Goal: Understand process/instructions: Learn how to perform a task or action

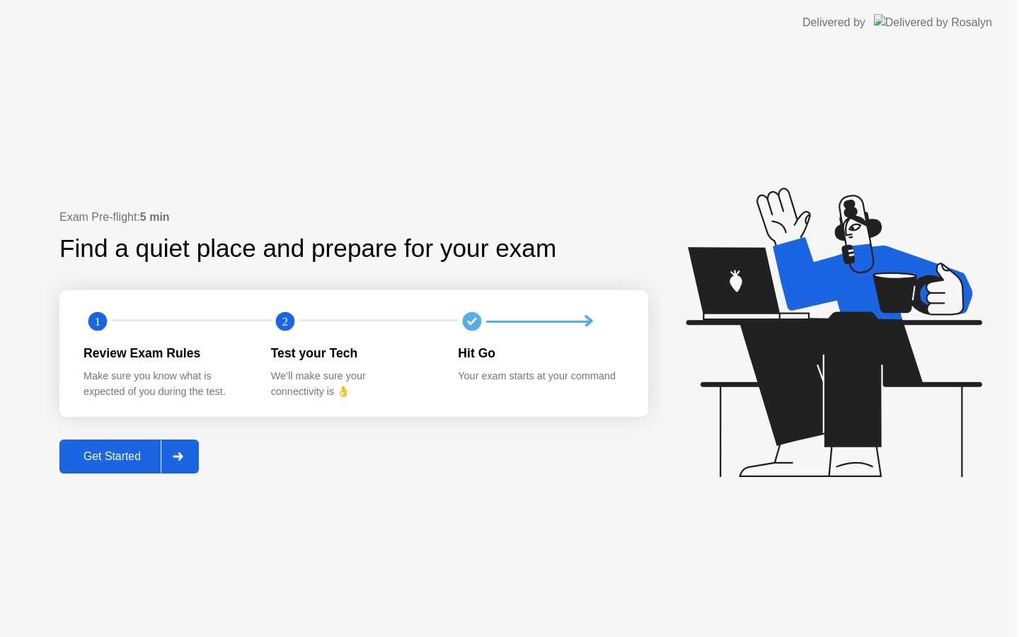
click at [856, 369] on icon at bounding box center [834, 331] width 296 height 289
click at [461, 323] on circle at bounding box center [472, 321] width 28 height 28
click at [480, 327] on circle at bounding box center [472, 321] width 28 height 28
click at [185, 462] on div at bounding box center [178, 456] width 34 height 33
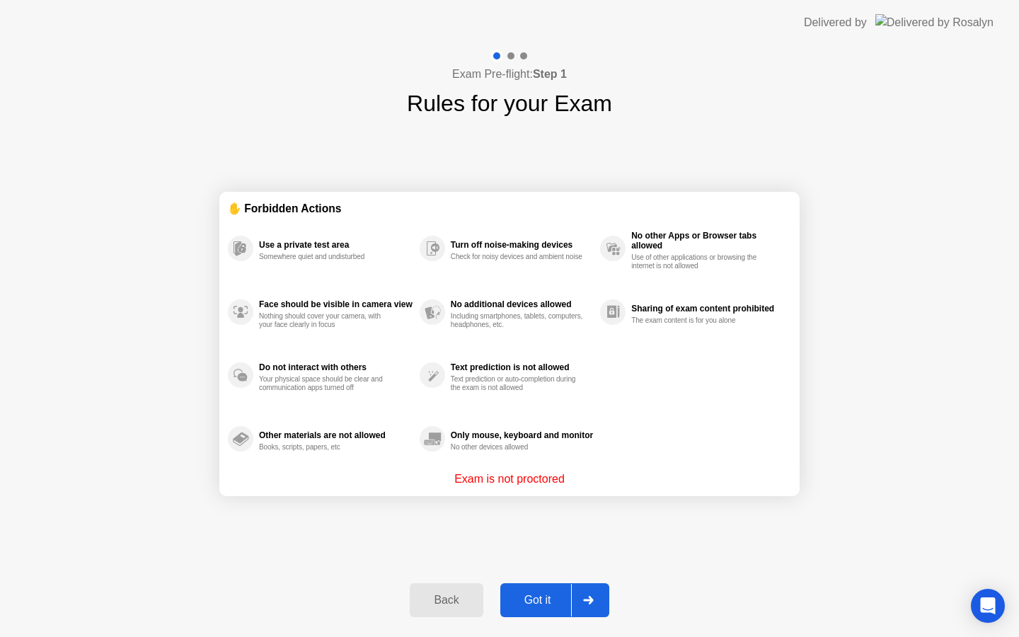
click at [596, 596] on div at bounding box center [588, 600] width 34 height 33
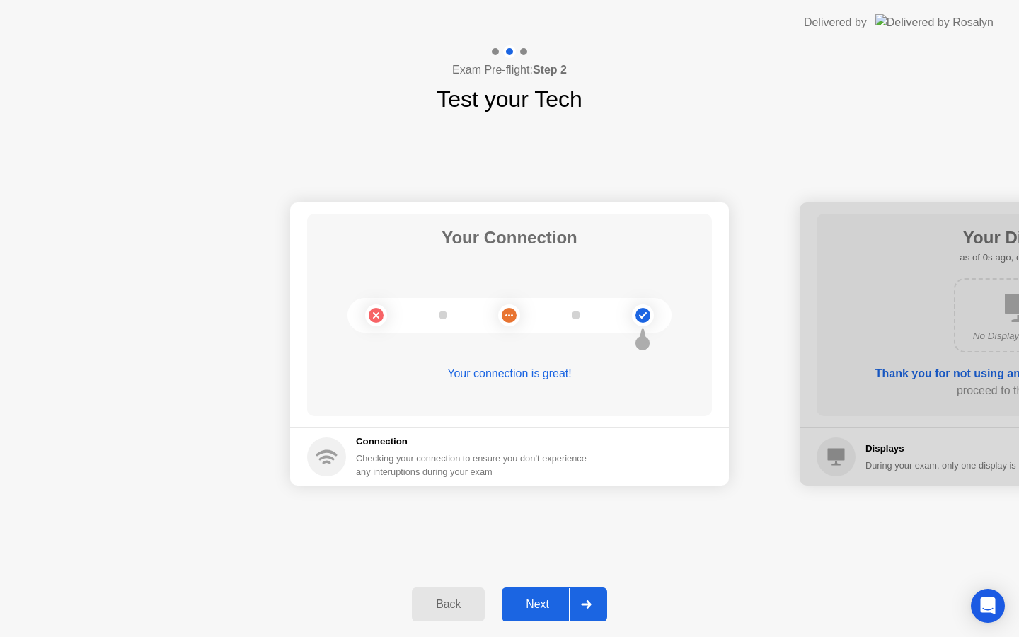
click at [596, 596] on div at bounding box center [586, 604] width 34 height 33
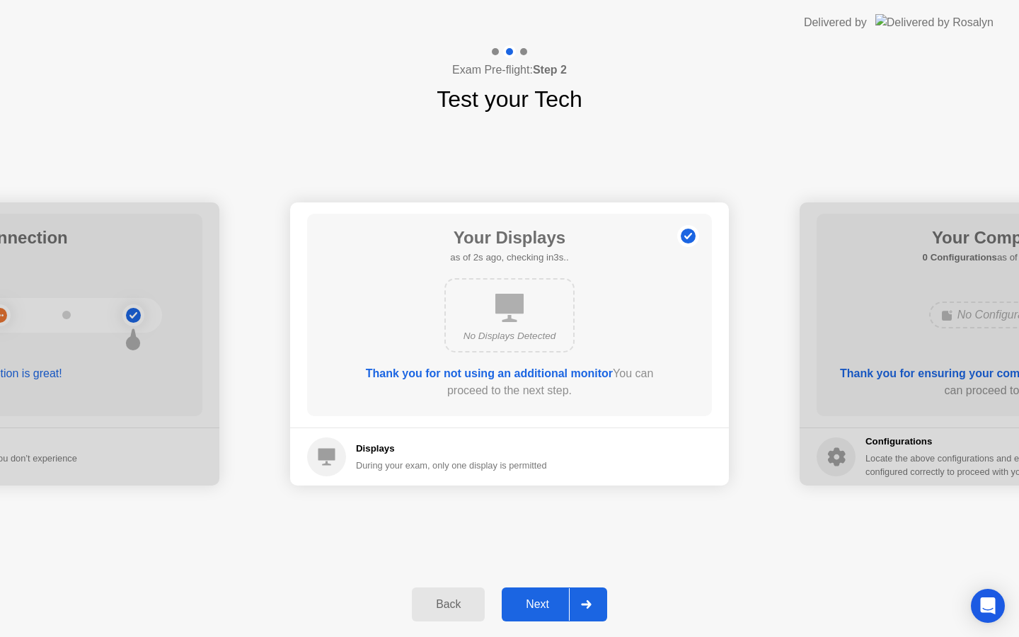
click at [596, 596] on div at bounding box center [586, 604] width 34 height 33
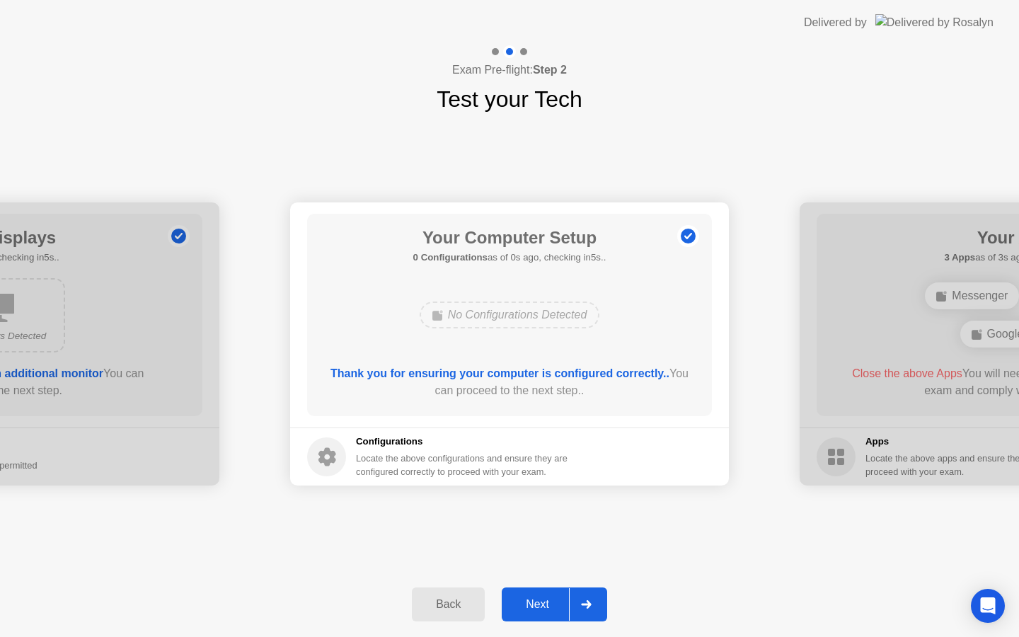
click at [596, 596] on div at bounding box center [586, 604] width 34 height 33
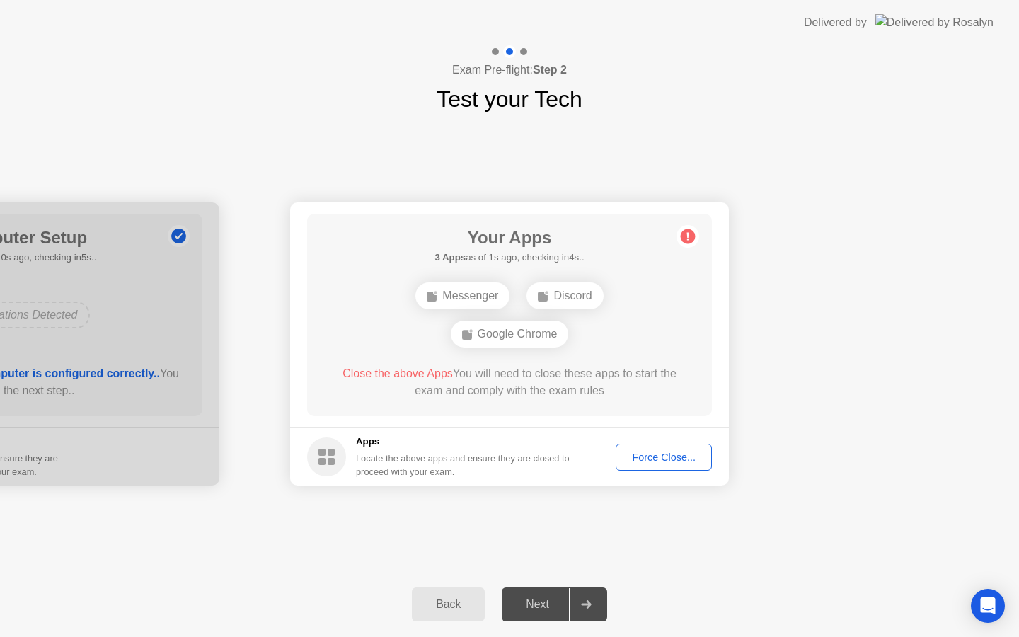
click at [592, 596] on div at bounding box center [586, 604] width 34 height 33
click at [429, 458] on div "Locate the above apps and ensure they are closed to proceed with your exam." at bounding box center [463, 464] width 214 height 27
click at [673, 461] on div "Force Close..." at bounding box center [663, 456] width 86 height 11
click at [666, 636] on div at bounding box center [509, 637] width 1019 height 0
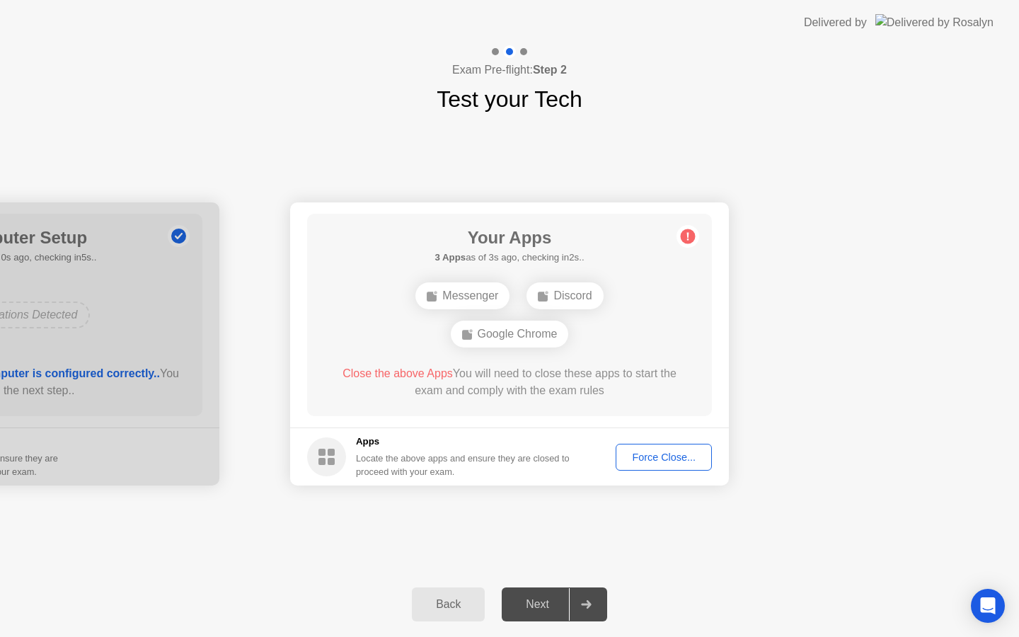
click at [688, 242] on circle at bounding box center [688, 236] width 15 height 15
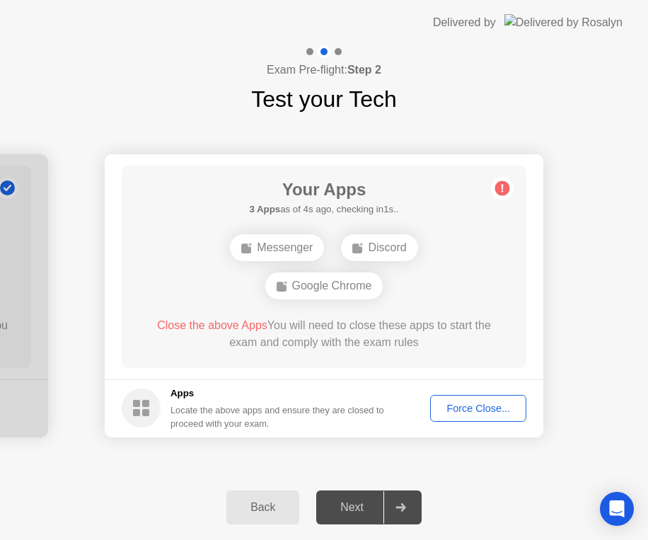
click at [470, 398] on button "Force Close..." at bounding box center [478, 408] width 96 height 27
click at [466, 414] on div "Force Close..." at bounding box center [478, 408] width 86 height 11
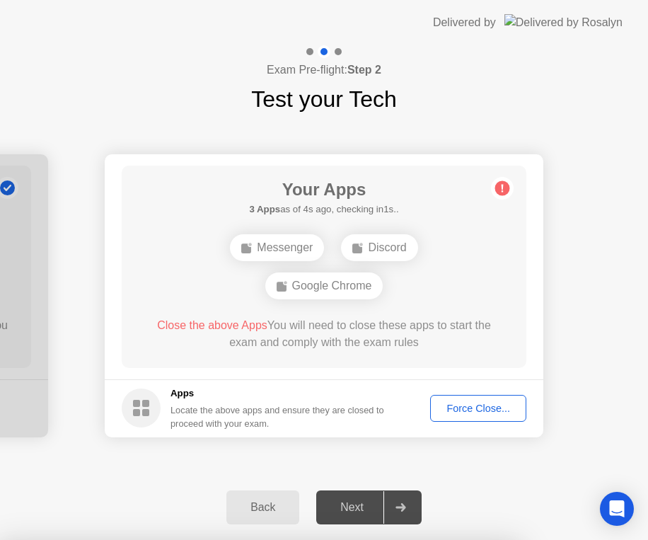
click at [476, 408] on div "Force Close..." at bounding box center [478, 408] width 86 height 11
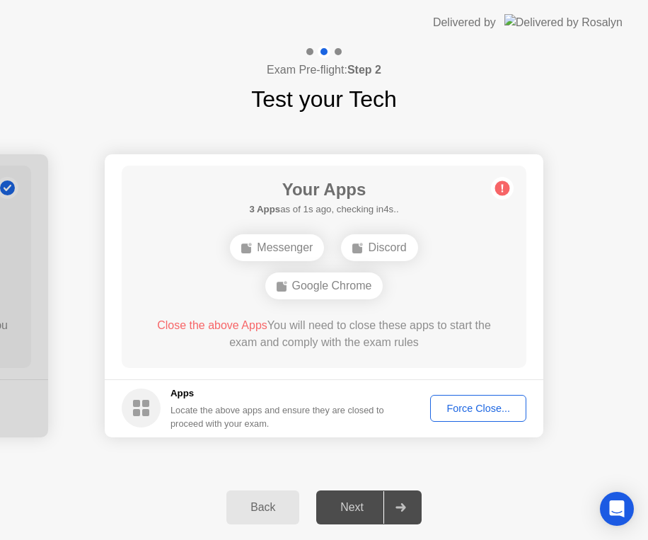
click at [455, 414] on div "Force Close..." at bounding box center [478, 408] width 86 height 11
click at [396, 512] on div at bounding box center [400, 507] width 34 height 33
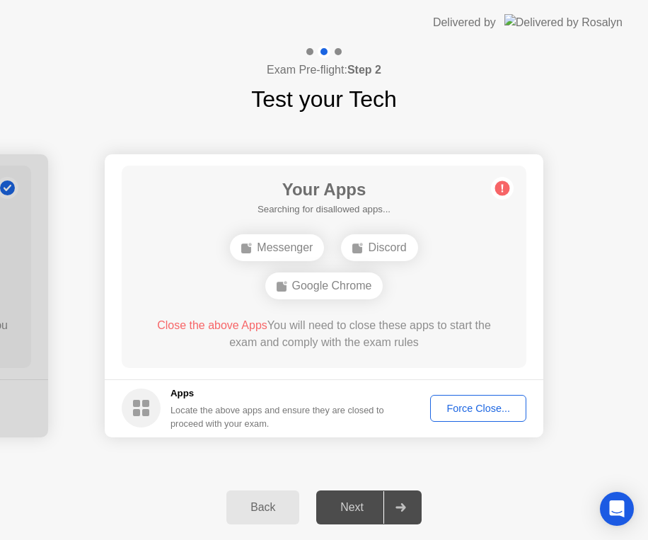
click at [475, 412] on div "Force Close..." at bounding box center [478, 408] width 86 height 11
click at [360, 509] on div "Next" at bounding box center [351, 507] width 63 height 13
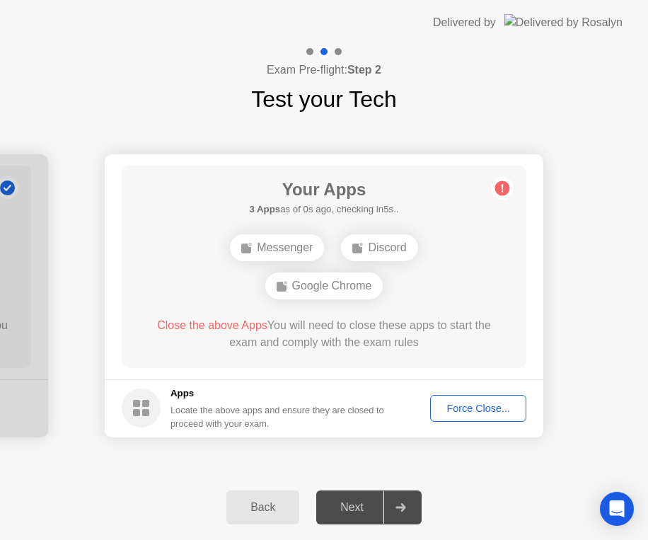
click at [360, 509] on div "Next" at bounding box center [351, 507] width 63 height 13
click at [183, 429] on div "Locate the above apps and ensure they are closed to proceed with your exam." at bounding box center [277, 416] width 214 height 27
click at [475, 411] on div "Force Close..." at bounding box center [478, 408] width 86 height 11
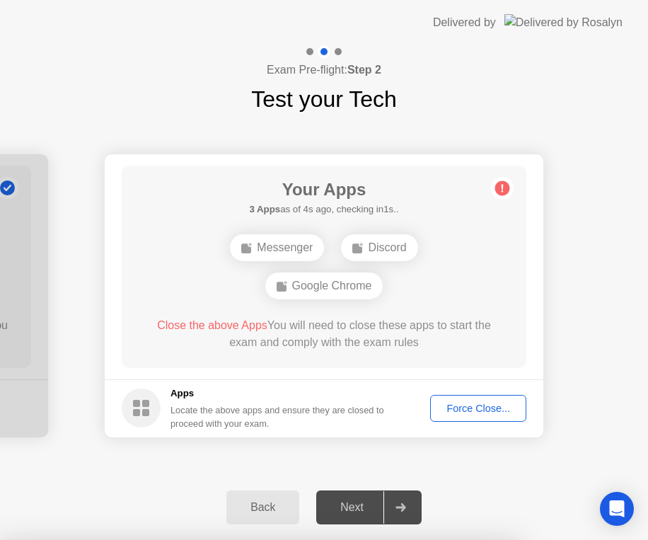
click at [444, 399] on button "Force Close..." at bounding box center [478, 408] width 96 height 27
click at [471, 410] on div "Force Close..." at bounding box center [478, 408] width 86 height 11
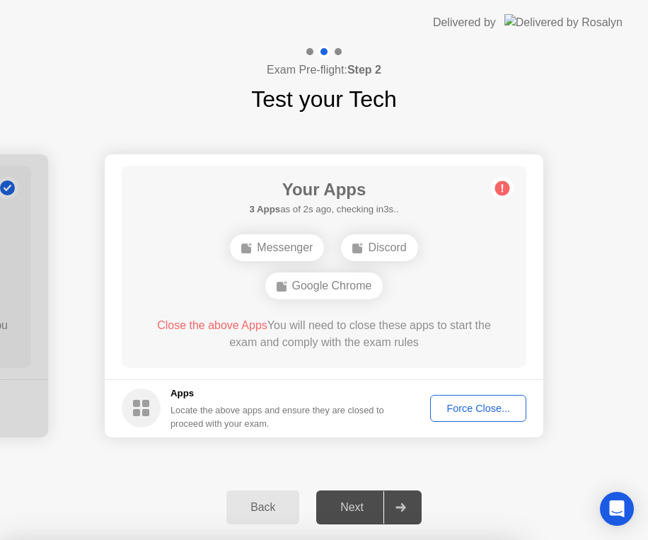
click at [473, 540] on div at bounding box center [324, 540] width 648 height 0
click at [453, 408] on div "Force Close..." at bounding box center [478, 408] width 86 height 11
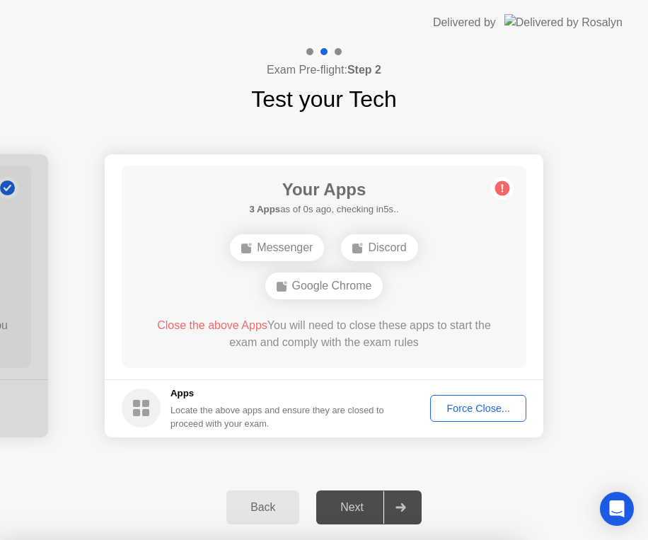
click at [418, 396] on footer "Apps Locate the above apps and ensure they are closed to proceed with your exam…" at bounding box center [324, 408] width 439 height 58
click at [441, 396] on button "Force Close..." at bounding box center [478, 408] width 96 height 27
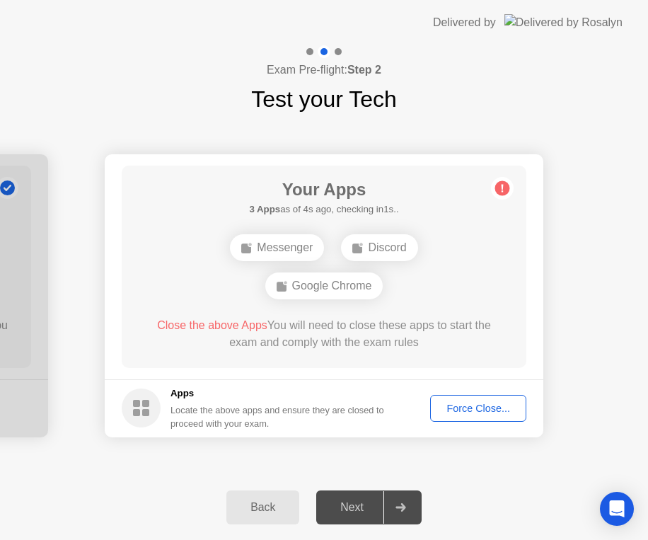
click at [489, 405] on div "Force Close..." at bounding box center [478, 408] width 86 height 11
click at [506, 414] on div "Force Close..." at bounding box center [478, 408] width 86 height 11
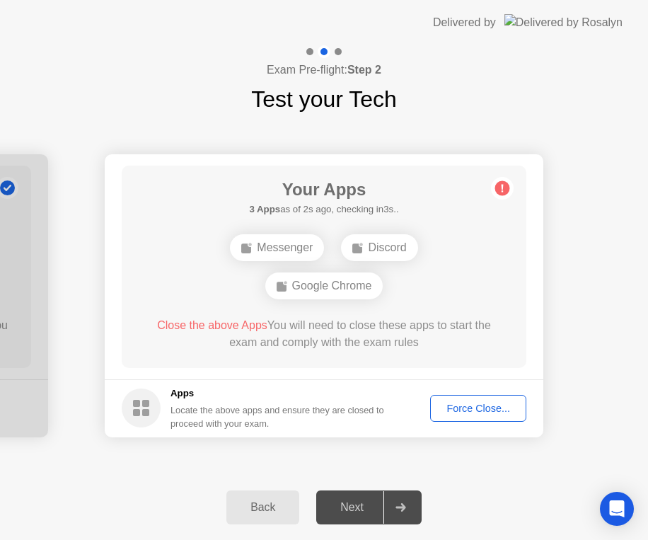
click at [438, 388] on footer "Apps Locate the above apps and ensure they are closed to proceed with your exam…" at bounding box center [324, 408] width 439 height 58
click at [453, 405] on div "Force Close..." at bounding box center [478, 408] width 86 height 11
click at [489, 410] on div "Force Close..." at bounding box center [478, 408] width 86 height 11
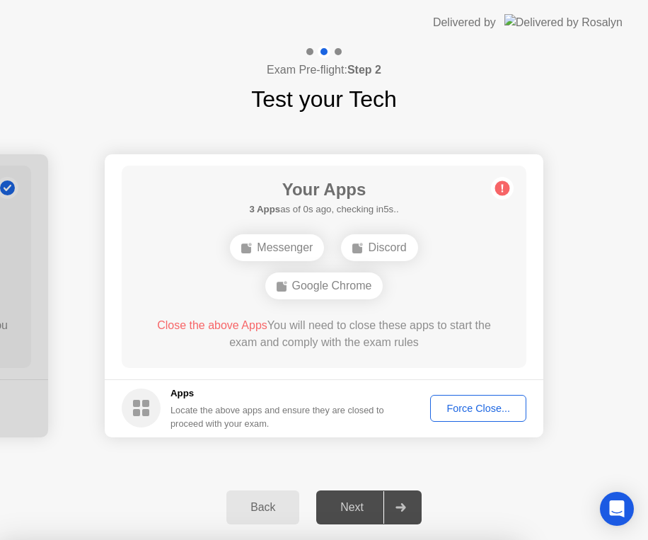
click at [519, 421] on button "Force Close..." at bounding box center [478, 408] width 96 height 27
click at [458, 540] on div at bounding box center [324, 540] width 648 height 0
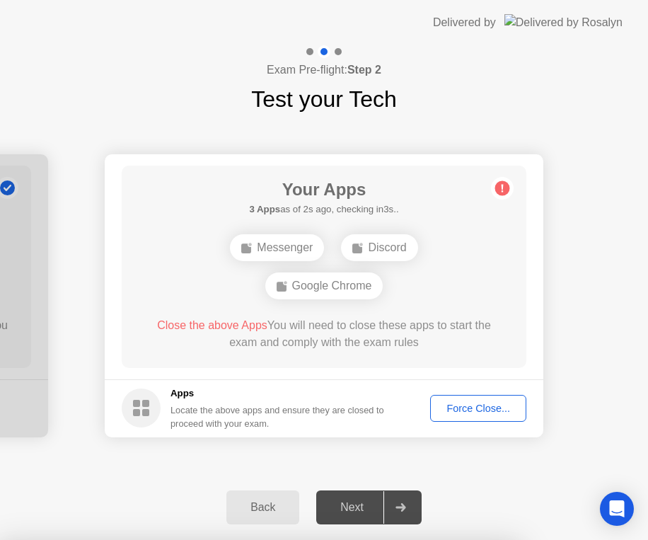
click at [468, 540] on div at bounding box center [324, 540] width 648 height 0
click at [507, 403] on div "Force Close..." at bounding box center [478, 408] width 86 height 11
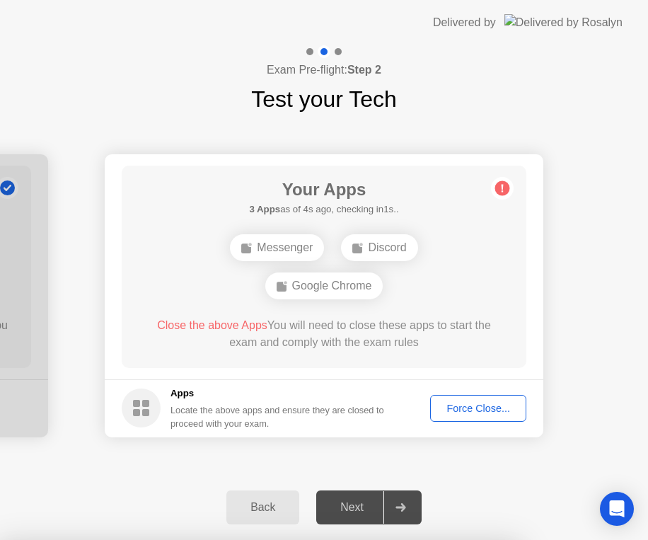
click at [623, 507] on icon "Open Intercom Messenger" at bounding box center [617, 508] width 18 height 18
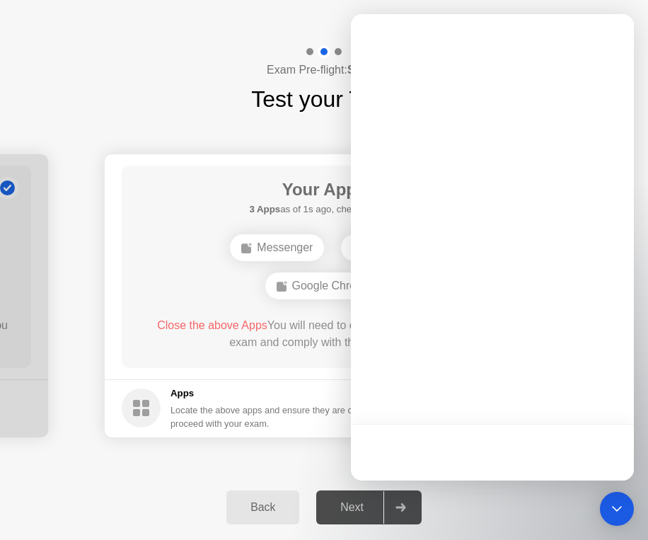
click at [244, 254] on div "Messenger" at bounding box center [277, 247] width 94 height 27
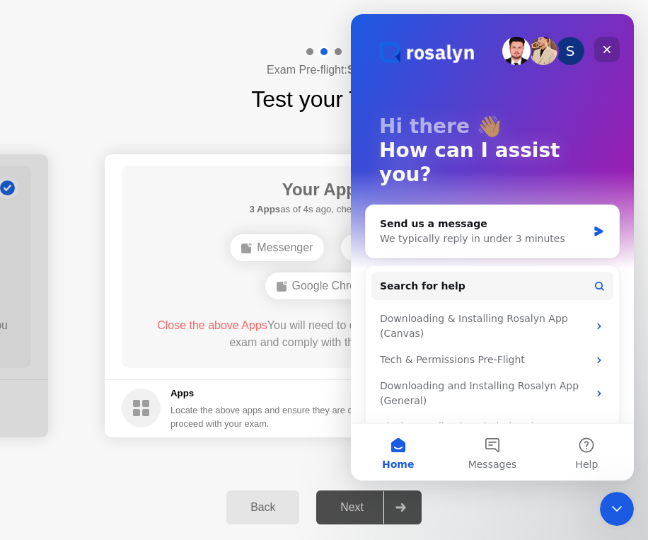
click at [608, 46] on icon "Close" at bounding box center [606, 49] width 11 height 11
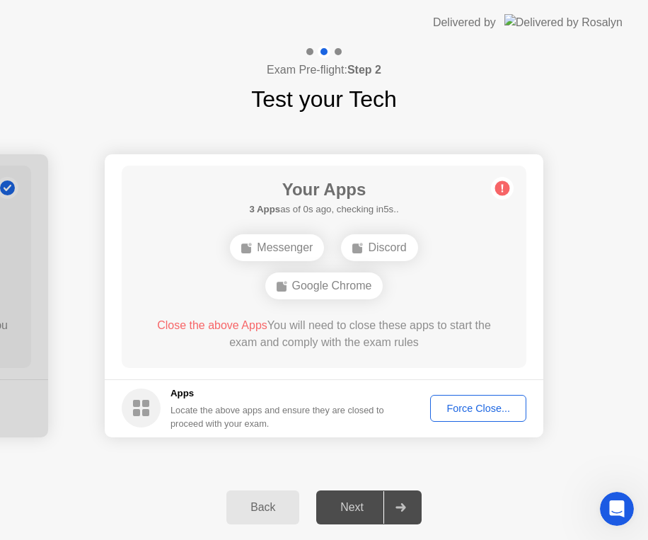
click at [458, 397] on button "Force Close..." at bounding box center [478, 408] width 96 height 27
click at [467, 403] on div "Force Close..." at bounding box center [478, 408] width 86 height 11
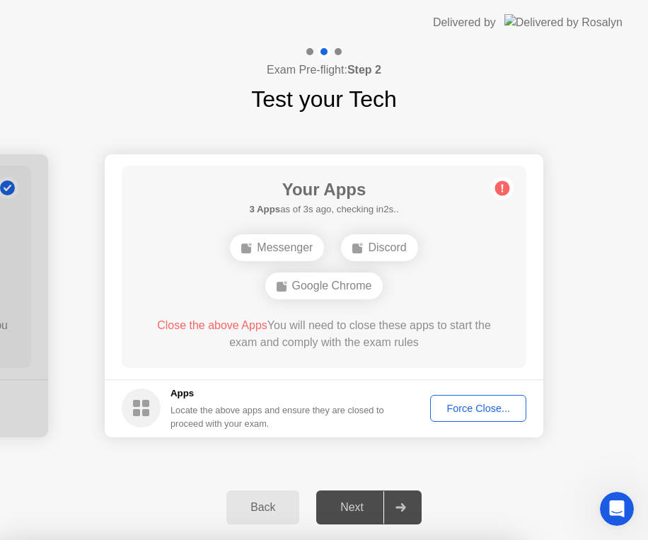
click at [473, 418] on button "Force Close..." at bounding box center [478, 408] width 96 height 27
click at [492, 413] on div "Force Close..." at bounding box center [478, 408] width 86 height 11
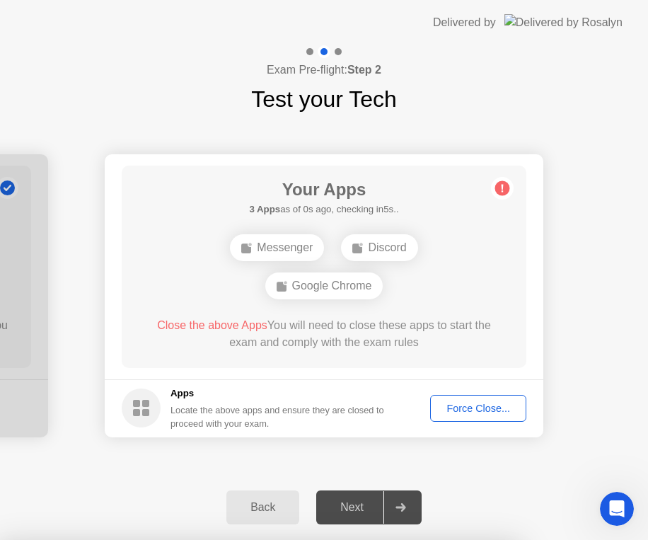
click at [492, 414] on div "Force Close..." at bounding box center [478, 408] width 86 height 11
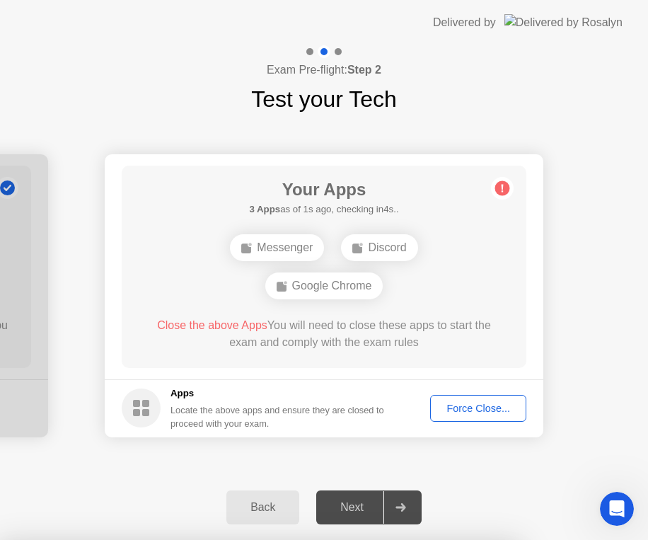
click at [383, 476] on div "Back Next" at bounding box center [324, 507] width 648 height 65
click at [364, 509] on div "Next" at bounding box center [351, 507] width 63 height 13
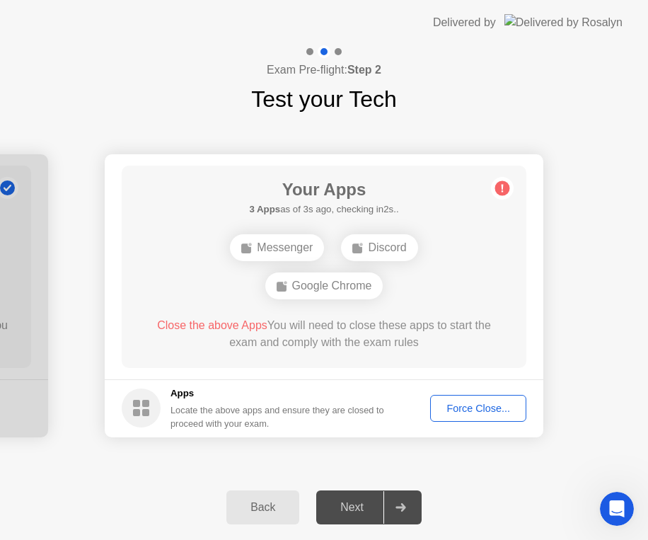
click at [364, 509] on div "Next" at bounding box center [351, 507] width 63 height 13
click at [393, 522] on div at bounding box center [400, 507] width 34 height 33
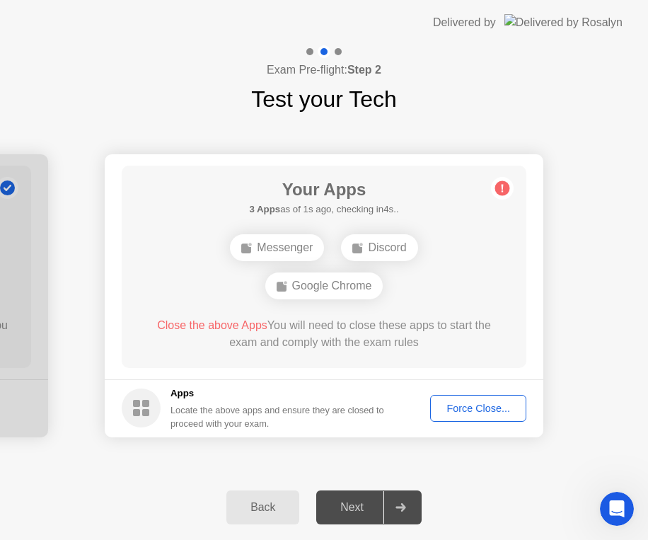
click at [396, 496] on div at bounding box center [400, 507] width 34 height 33
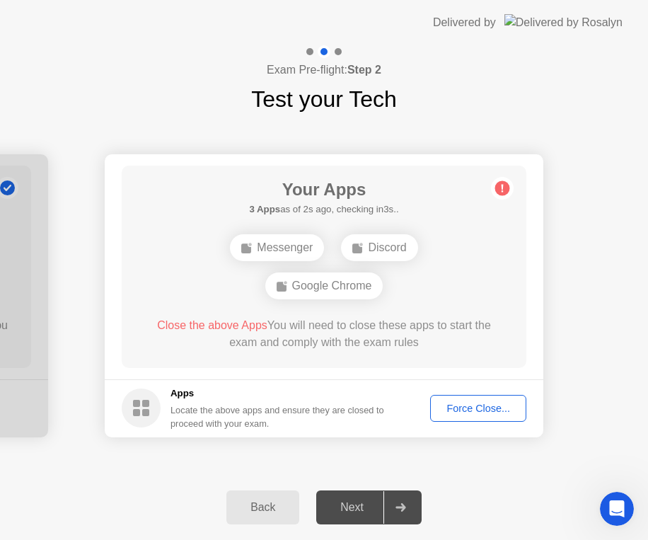
click at [396, 496] on div at bounding box center [400, 507] width 34 height 33
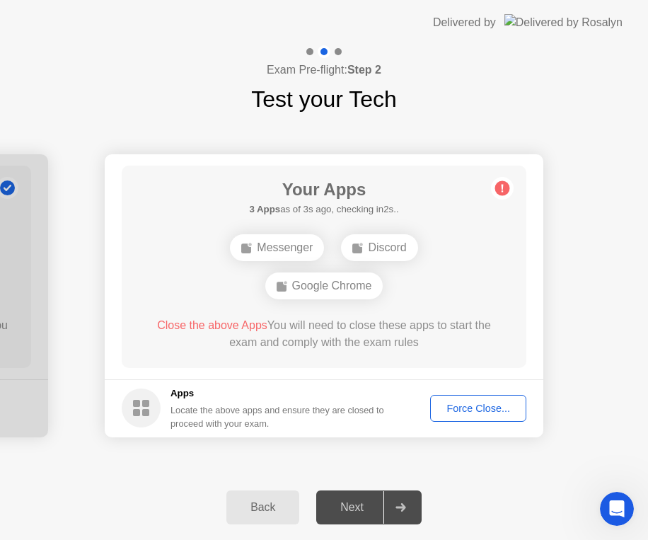
click at [396, 495] on div at bounding box center [400, 507] width 34 height 33
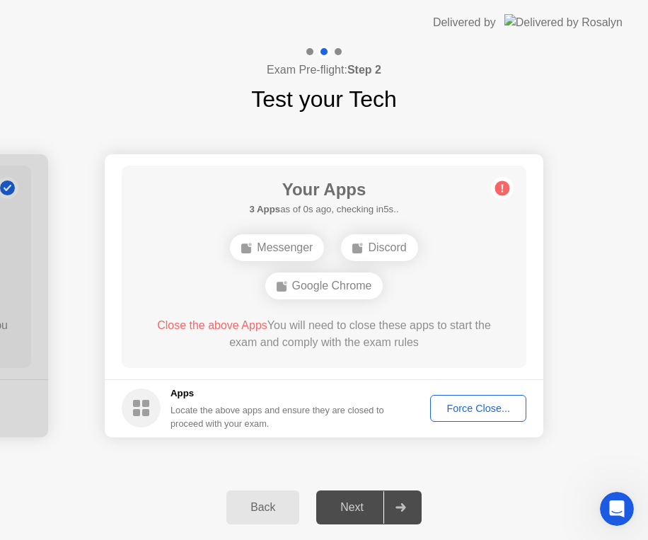
click at [396, 495] on div at bounding box center [400, 507] width 34 height 33
click at [471, 410] on div "Force Close..." at bounding box center [478, 408] width 86 height 11
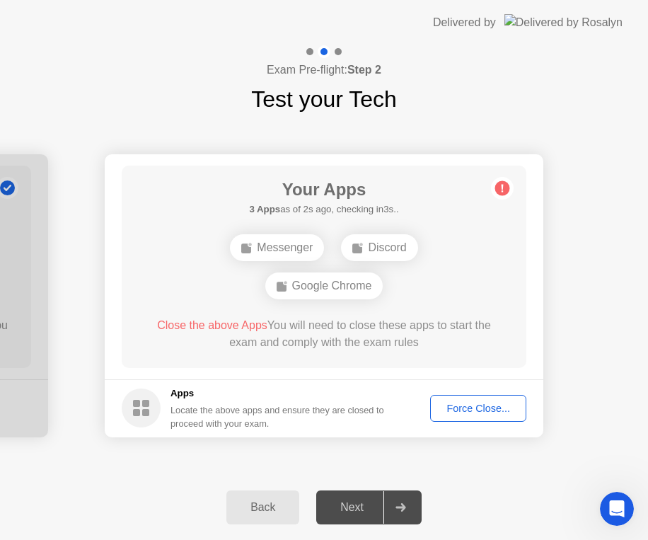
click at [344, 509] on div "Next" at bounding box center [351, 507] width 63 height 13
